Goal: Obtain resource: Download file/media

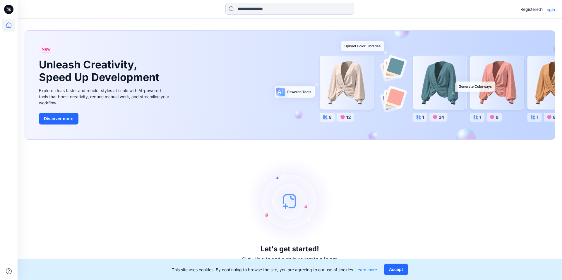
click at [547, 11] on p "Login" at bounding box center [549, 9] width 11 height 6
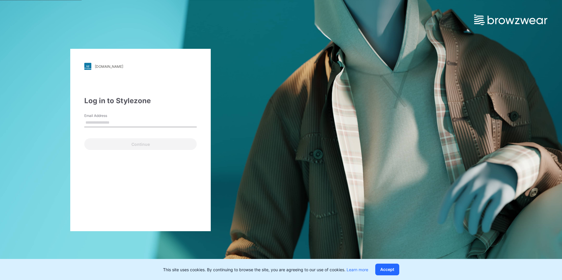
click at [147, 120] on input "Email Address" at bounding box center [140, 123] width 112 height 9
type input "**********"
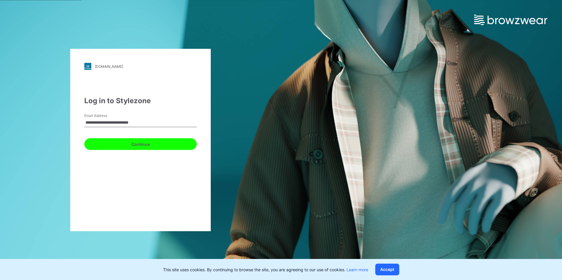
click at [154, 147] on button "Continue" at bounding box center [140, 144] width 112 height 12
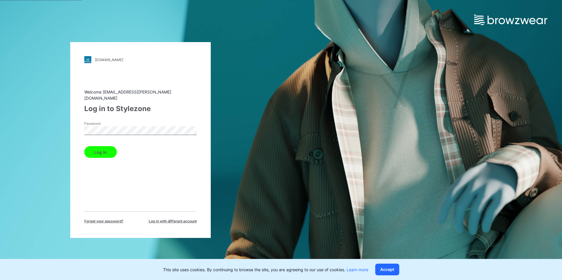
click at [97, 150] on button "Log in" at bounding box center [100, 152] width 32 height 12
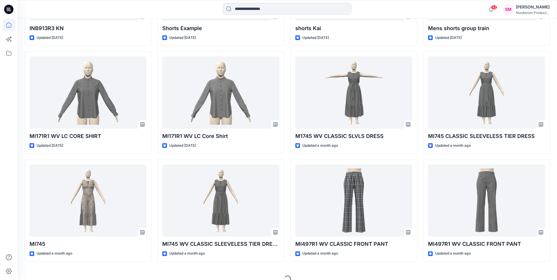
scroll to position [268, 0]
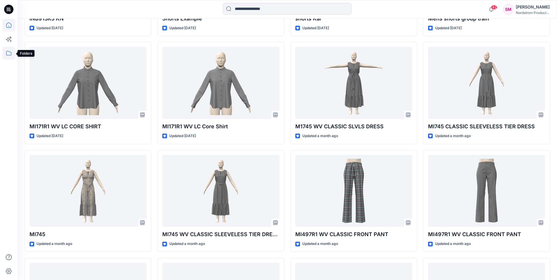
click at [11, 53] on icon at bounding box center [8, 53] width 13 height 13
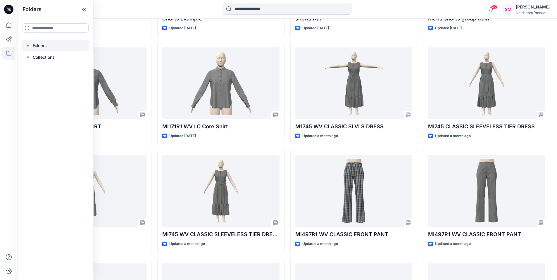
click at [35, 47] on div at bounding box center [55, 46] width 67 height 12
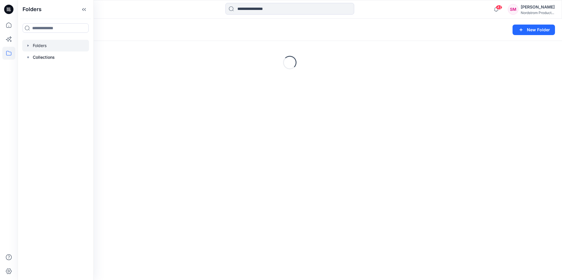
click at [27, 44] on icon "button" at bounding box center [28, 45] width 5 height 5
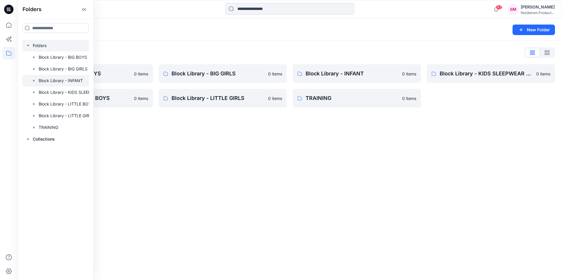
click at [35, 81] on icon "button" at bounding box center [34, 80] width 5 height 5
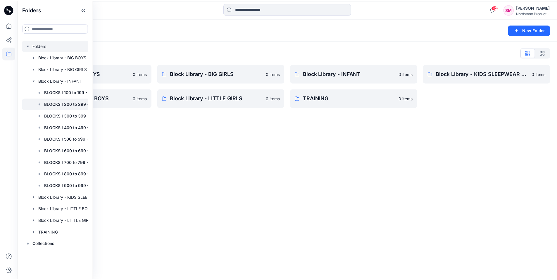
scroll to position [0, 21]
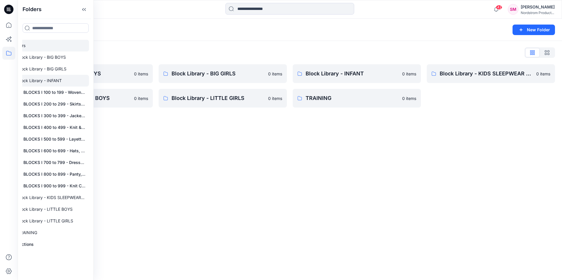
click at [49, 82] on div at bounding box center [45, 81] width 88 height 12
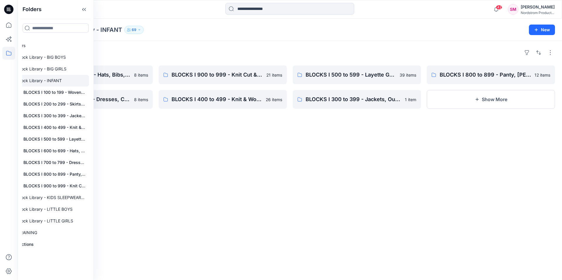
click at [110, 122] on div "Folders BLOCKS I 600 to 699 - Hats, Bibs, Blankets, Booties, Misc 8 items BLOCK…" at bounding box center [290, 160] width 544 height 239
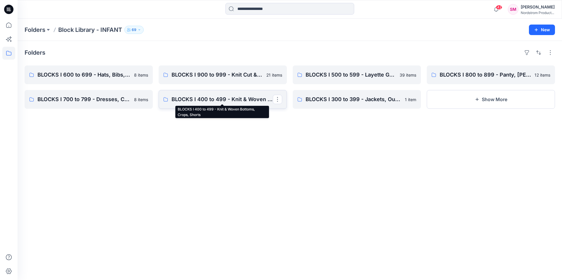
click at [179, 102] on p "BLOCKS I 400 to 499 - Knit & Woven Bottoms, Crops, Shorts" at bounding box center [221, 99] width 101 height 8
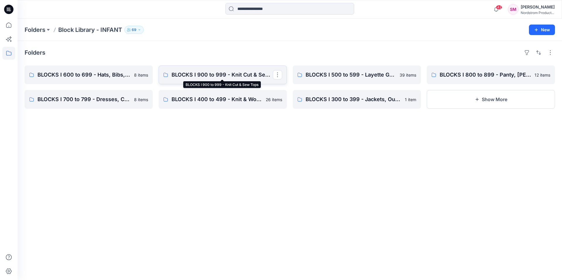
click at [195, 76] on p "BLOCKS I 900 to 999 - Knit Cut & Sew Tops" at bounding box center [221, 75] width 101 height 8
click at [302, 75] on link "BLOCKS I 500 to 599 - Layette Gown, Coverall, Footed Romper, 1 pc Swim, [PERSON…" at bounding box center [357, 75] width 128 height 19
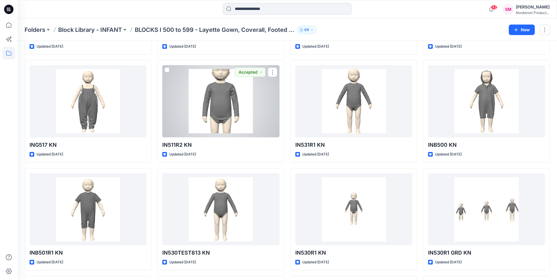
scroll to position [658, 0]
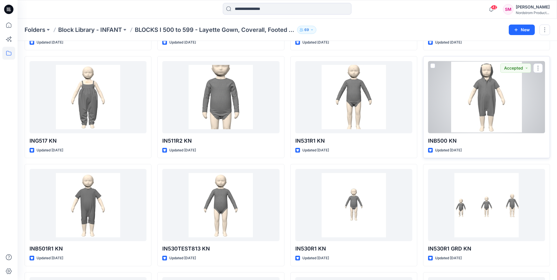
click at [466, 88] on div at bounding box center [486, 97] width 117 height 72
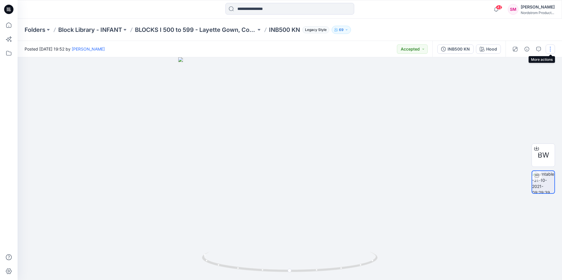
click at [551, 51] on button "button" at bounding box center [549, 48] width 9 height 9
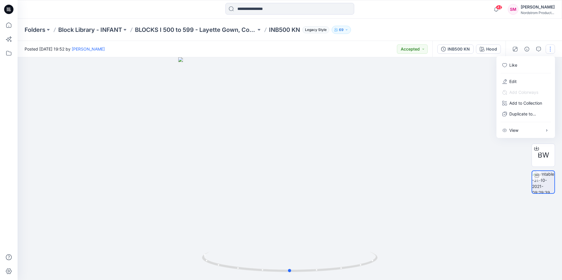
click at [437, 98] on div at bounding box center [290, 168] width 544 height 223
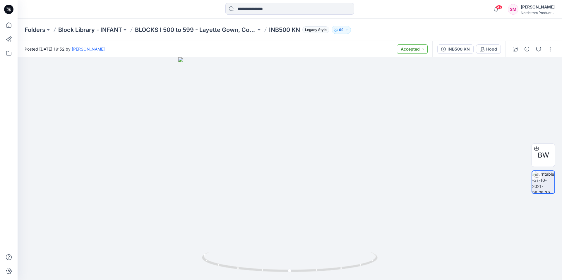
click at [420, 49] on button "Accepted" at bounding box center [412, 48] width 31 height 9
click at [525, 50] on icon "button" at bounding box center [526, 49] width 5 height 5
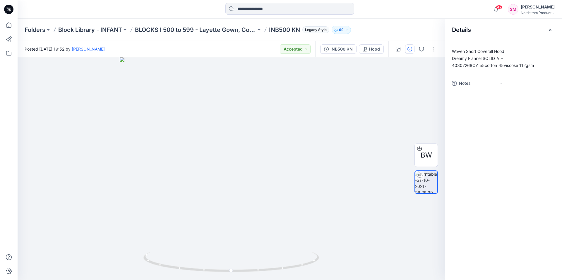
click at [461, 81] on span "Notes" at bounding box center [476, 84] width 35 height 8
click at [460, 84] on span "Notes" at bounding box center [476, 84] width 35 height 8
click at [548, 30] on icon "button" at bounding box center [550, 30] width 5 height 5
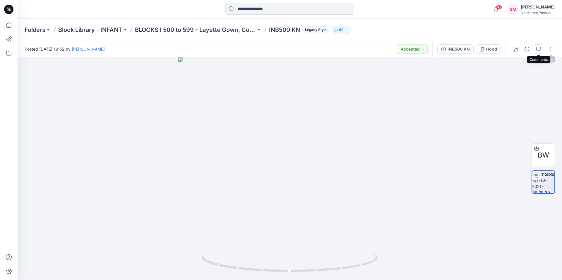
click at [537, 50] on icon "button" at bounding box center [538, 49] width 5 height 5
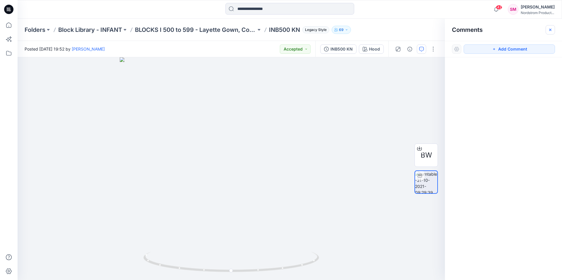
click at [552, 28] on icon "button" at bounding box center [550, 30] width 5 height 5
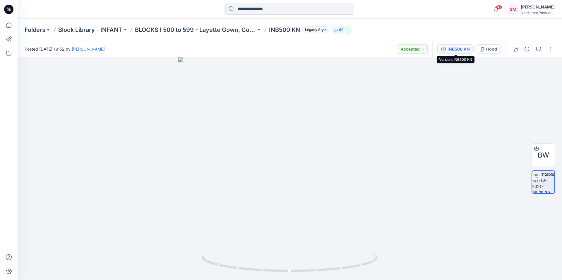
click at [449, 49] on div "INB500 KN" at bounding box center [458, 49] width 22 height 6
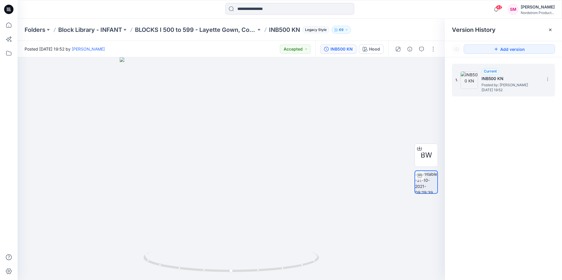
click at [479, 84] on div "1. Current INB500 KN Posted by: [PERSON_NAME] [DATE] 19:52" at bounding box center [499, 80] width 88 height 28
click at [493, 76] on h5 "INB500 KN" at bounding box center [510, 78] width 59 height 7
click at [467, 77] on img at bounding box center [469, 80] width 18 height 18
click at [468, 77] on img at bounding box center [469, 80] width 18 height 18
click at [547, 77] on icon at bounding box center [547, 79] width 5 height 5
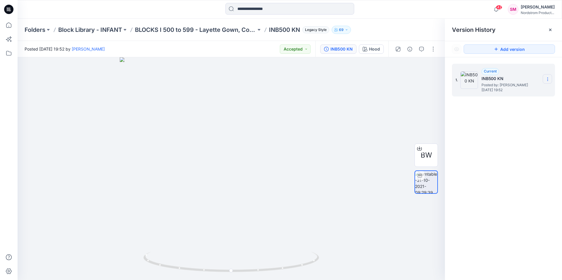
click at [547, 77] on icon at bounding box center [547, 79] width 5 height 5
click at [502, 139] on div "1. Current INB500 KN Posted by: [PERSON_NAME] [DATE] 19:52" at bounding box center [503, 172] width 117 height 231
click at [432, 158] on div "BW" at bounding box center [425, 155] width 23 height 23
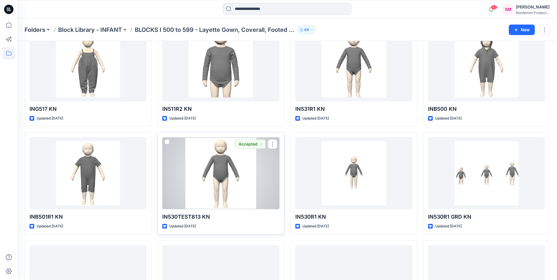
scroll to position [691, 0]
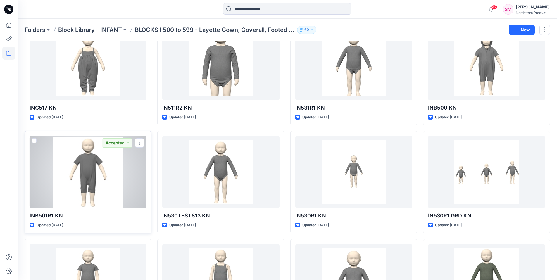
click at [118, 166] on div at bounding box center [88, 172] width 117 height 72
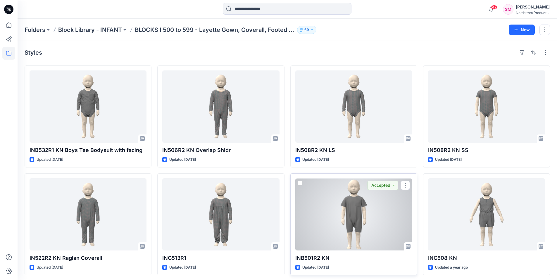
click at [366, 219] on div at bounding box center [354, 215] width 117 height 72
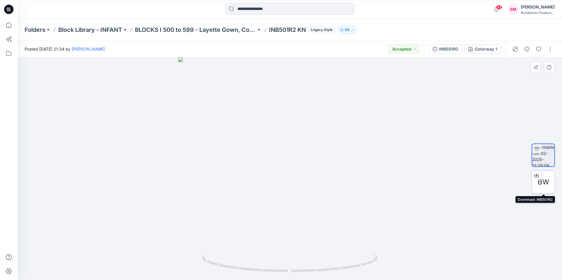
click at [538, 181] on span "BW" at bounding box center [543, 182] width 11 height 11
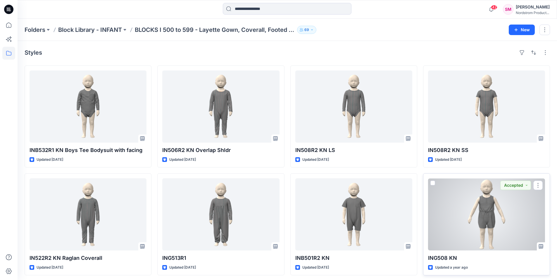
click at [478, 231] on div at bounding box center [486, 215] width 117 height 72
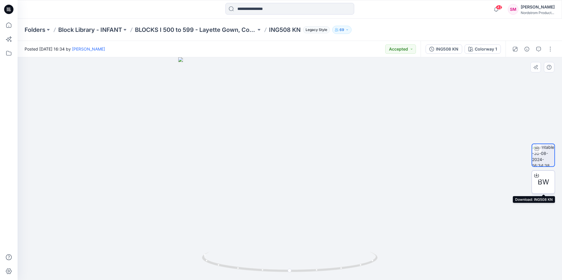
click at [538, 179] on div at bounding box center [536, 175] width 9 height 9
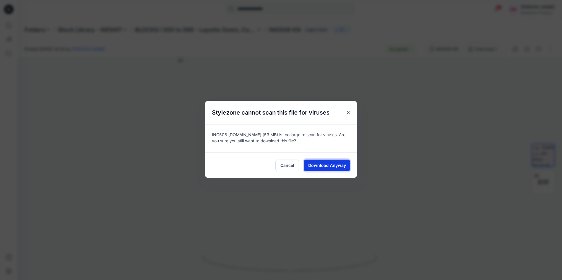
click at [330, 164] on span "Download Anyway" at bounding box center [327, 165] width 38 height 6
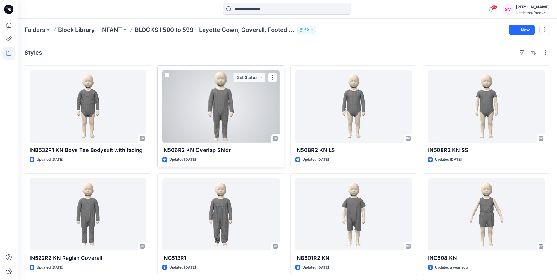
click at [198, 86] on div at bounding box center [220, 107] width 117 height 72
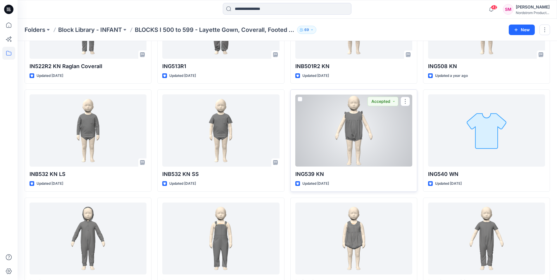
scroll to position [188, 0]
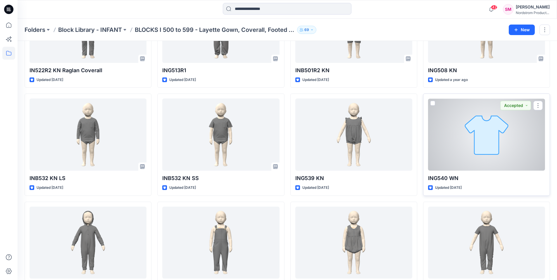
click at [460, 138] on div at bounding box center [486, 135] width 117 height 72
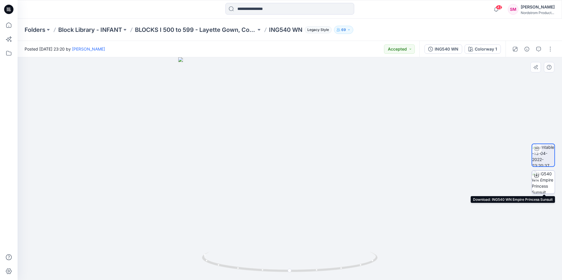
click at [546, 178] on img at bounding box center [543, 182] width 23 height 23
